Goal: Task Accomplishment & Management: Manage account settings

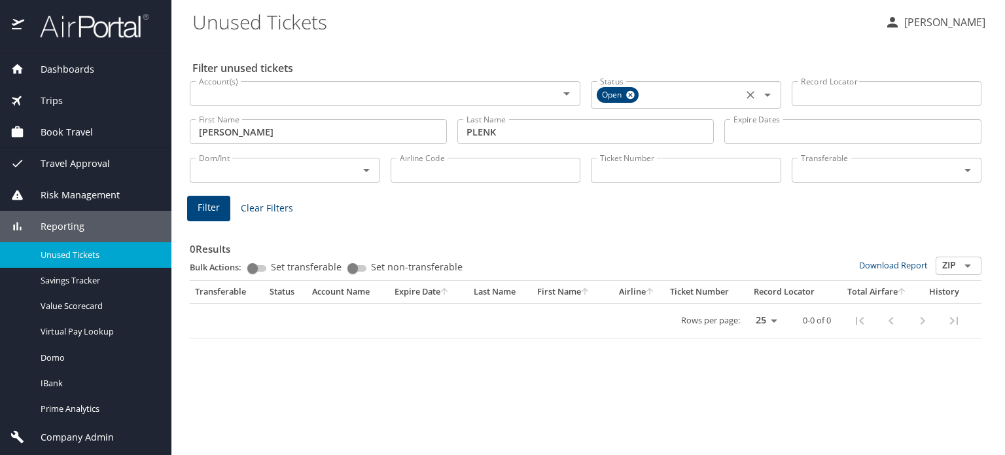
click at [634, 96] on icon at bounding box center [630, 95] width 9 height 9
click at [78, 22] on img at bounding box center [87, 26] width 123 height 26
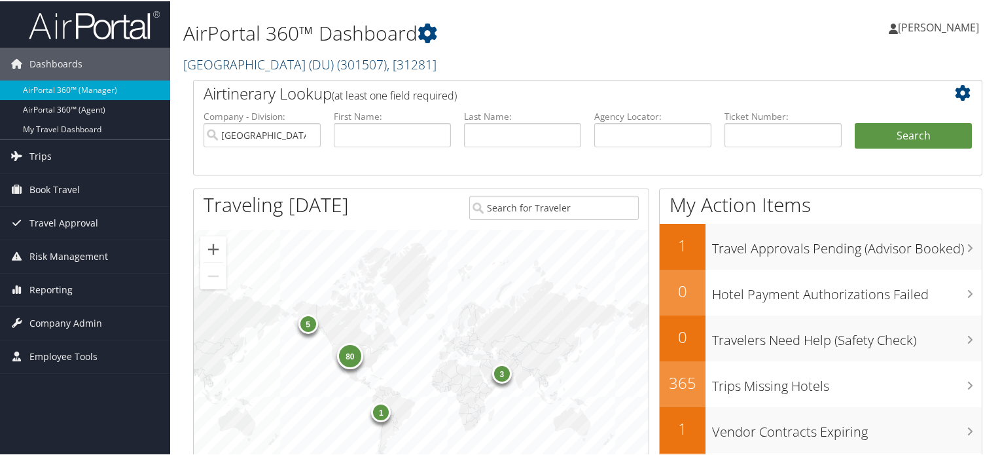
click at [341, 60] on span "( 301507 )" at bounding box center [362, 63] width 50 height 18
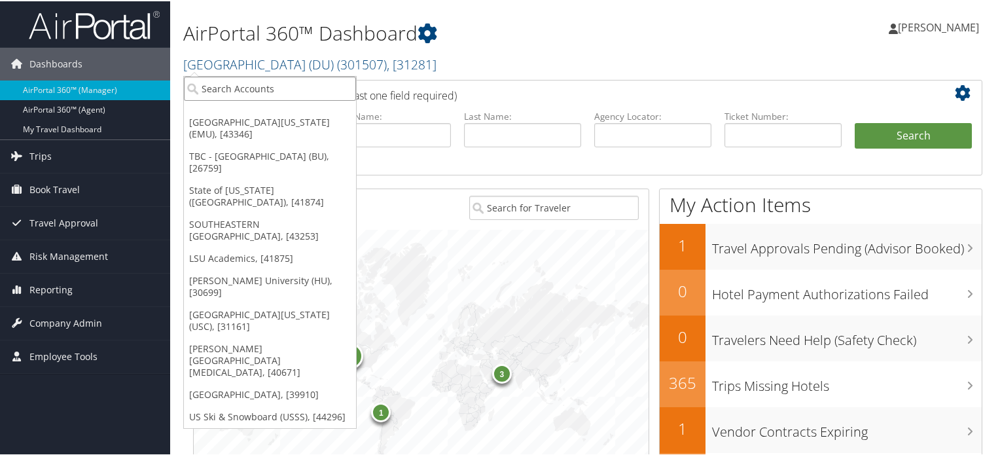
click at [312, 91] on input "search" at bounding box center [270, 87] width 172 height 24
type input "emu"
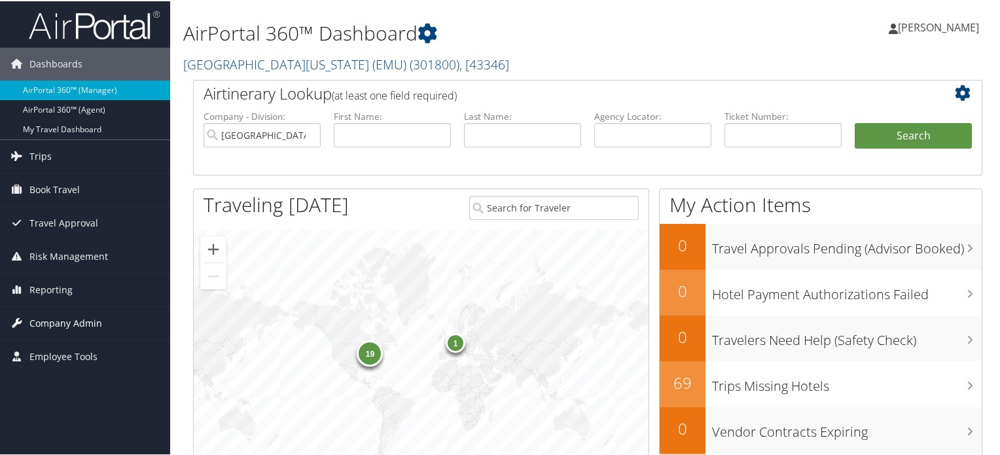
click at [69, 318] on span "Company Admin" at bounding box center [65, 322] width 73 height 33
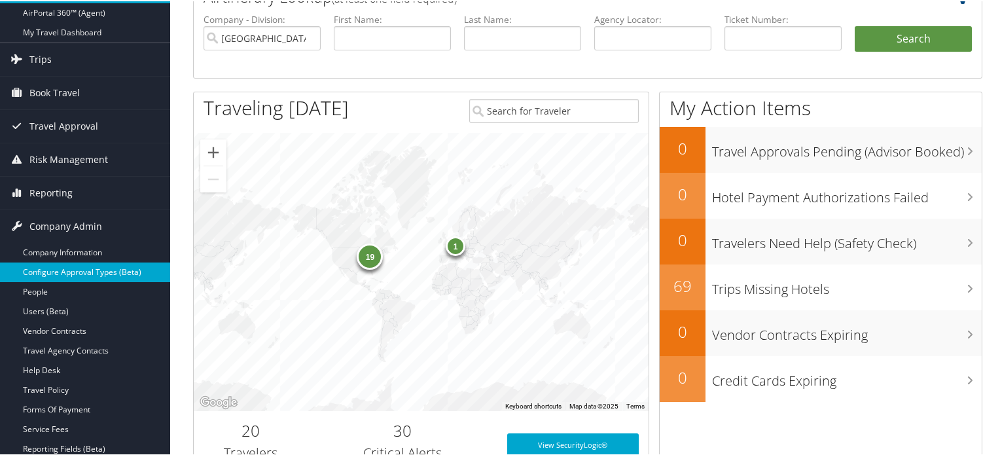
scroll to position [262, 0]
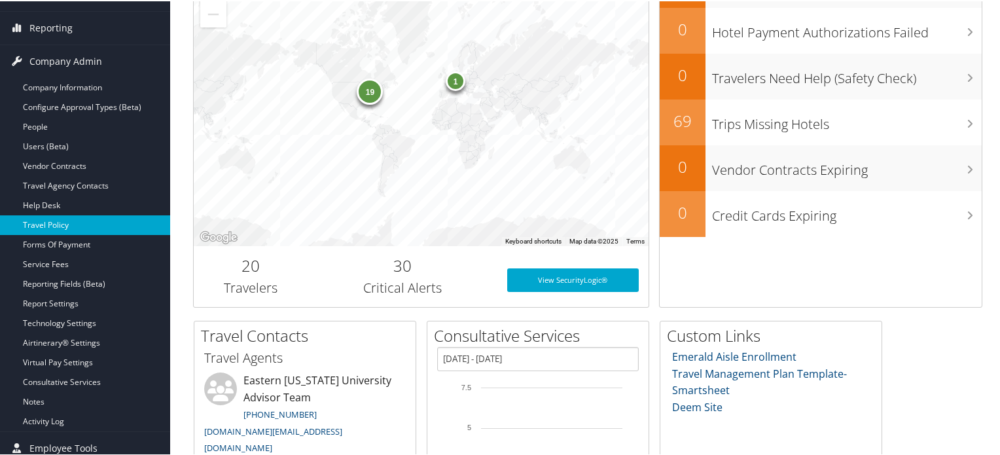
click at [61, 222] on link "Travel Policy" at bounding box center [85, 224] width 170 height 20
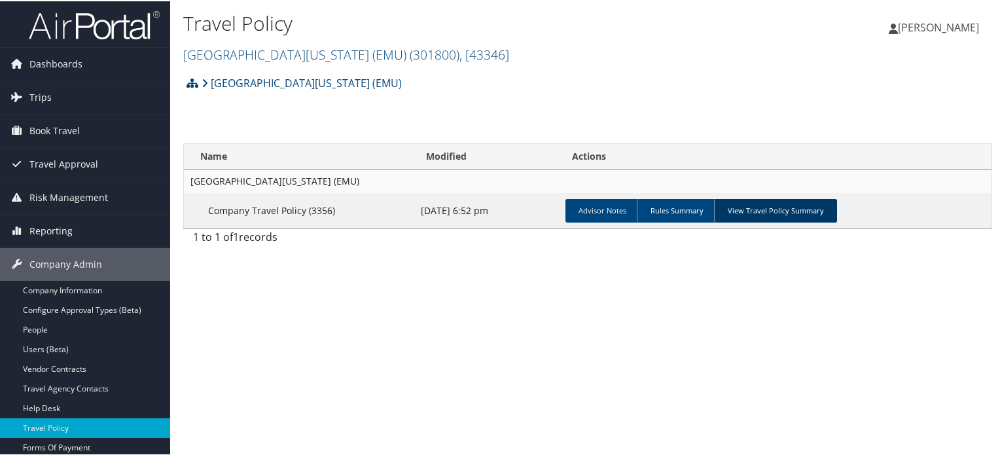
click at [783, 206] on link "View Travel Policy Summary" at bounding box center [775, 210] width 123 height 24
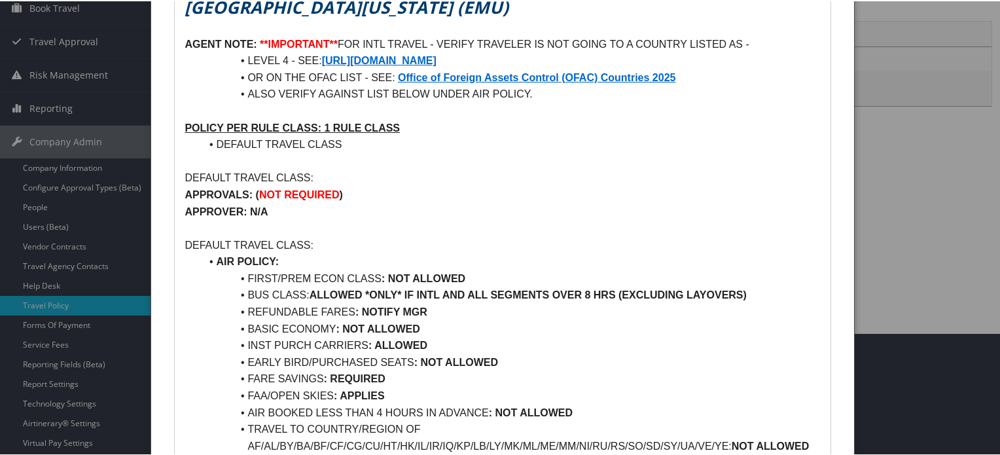
scroll to position [131, 0]
